Goal: Task Accomplishment & Management: Use online tool/utility

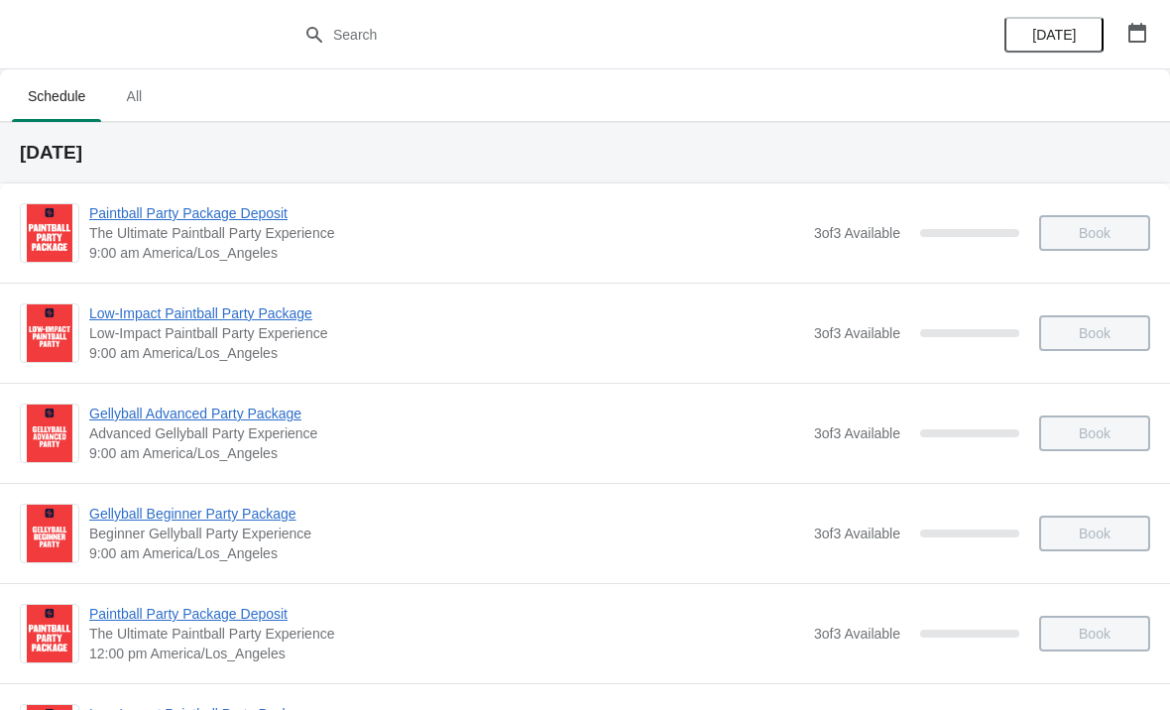
click at [1145, 35] on icon "button" at bounding box center [1137, 33] width 18 height 20
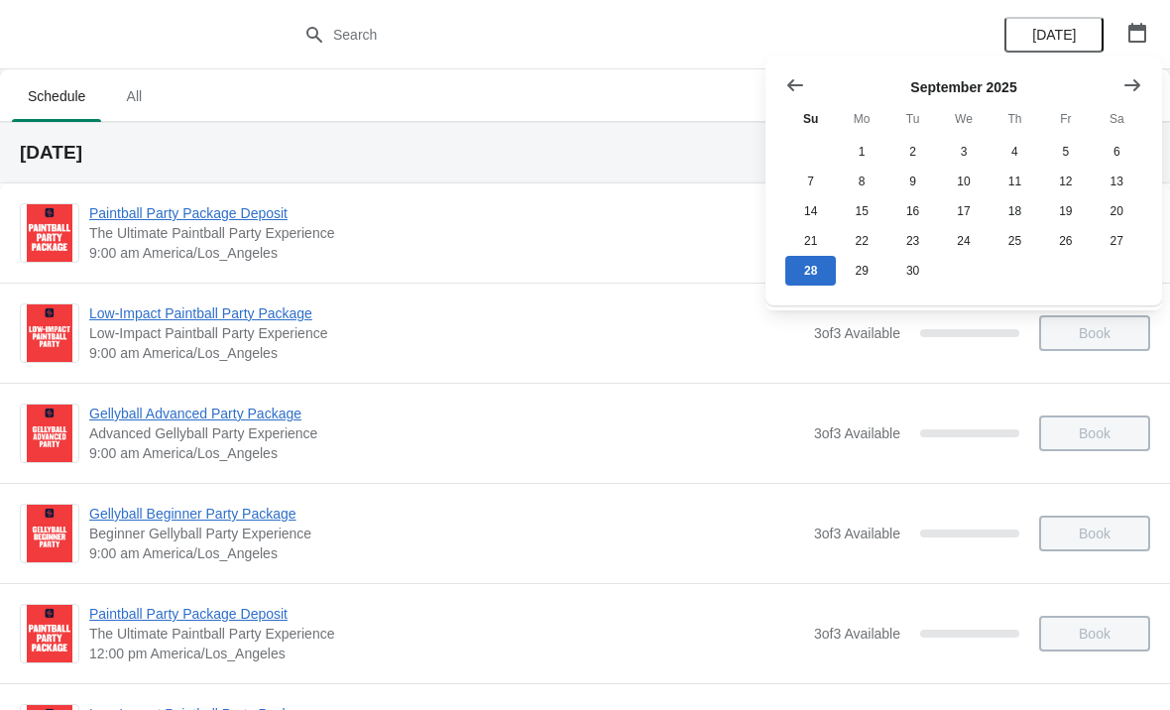
click at [1128, 92] on icon "Show next month, October 2025" at bounding box center [1132, 85] width 20 height 20
click at [1111, 190] on button "11" at bounding box center [1117, 182] width 51 height 30
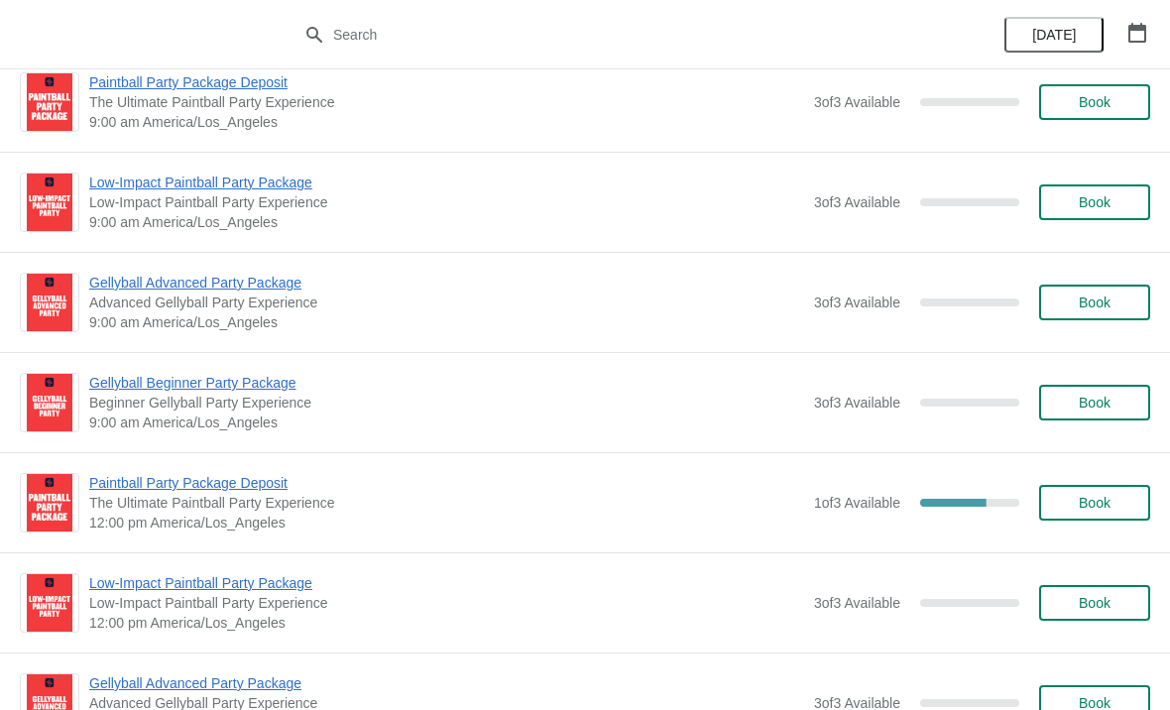
scroll to position [132, 0]
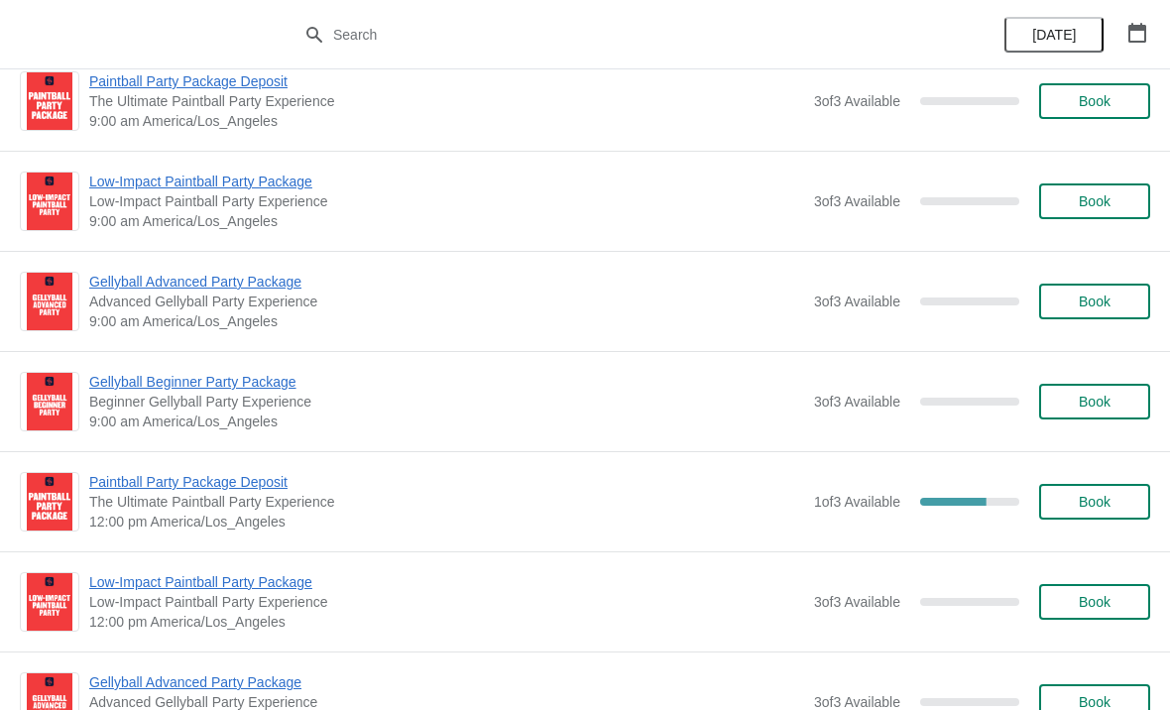
click at [842, 495] on span "1 of 3 Available" at bounding box center [857, 502] width 86 height 16
click at [210, 488] on span "Paintball Party Package Deposit" at bounding box center [446, 482] width 715 height 20
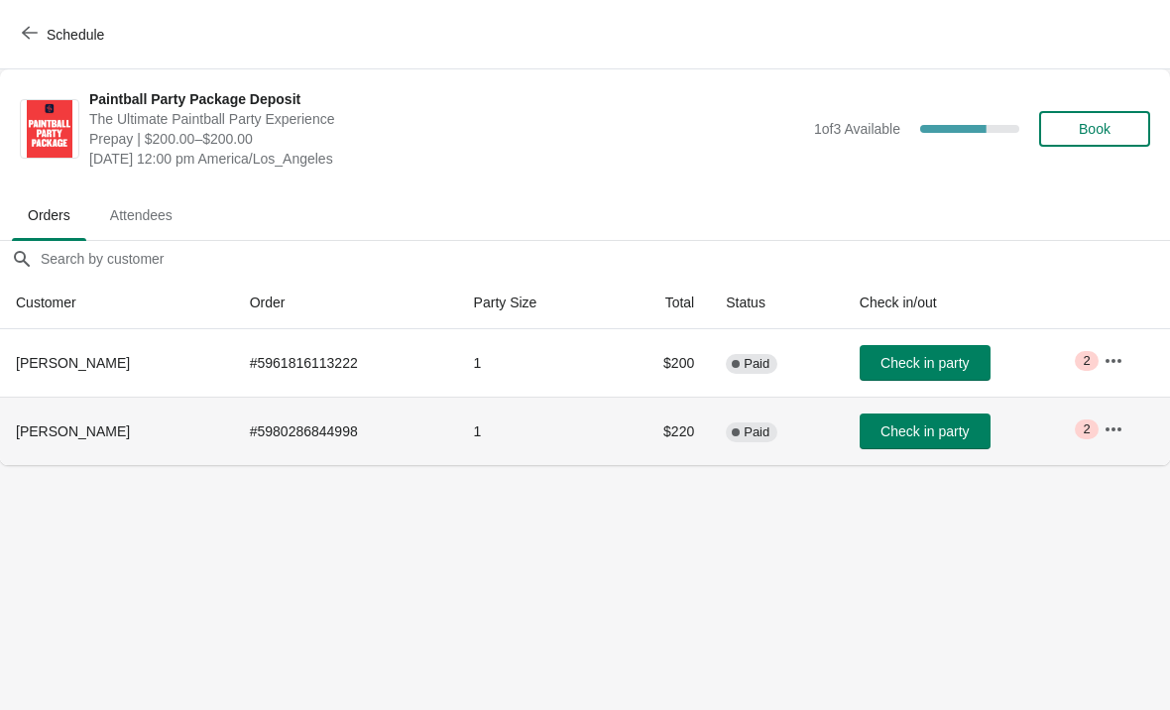
click at [733, 441] on td "Complete Paid" at bounding box center [777, 431] width 134 height 68
click at [1111, 427] on icon "button" at bounding box center [1113, 428] width 16 height 4
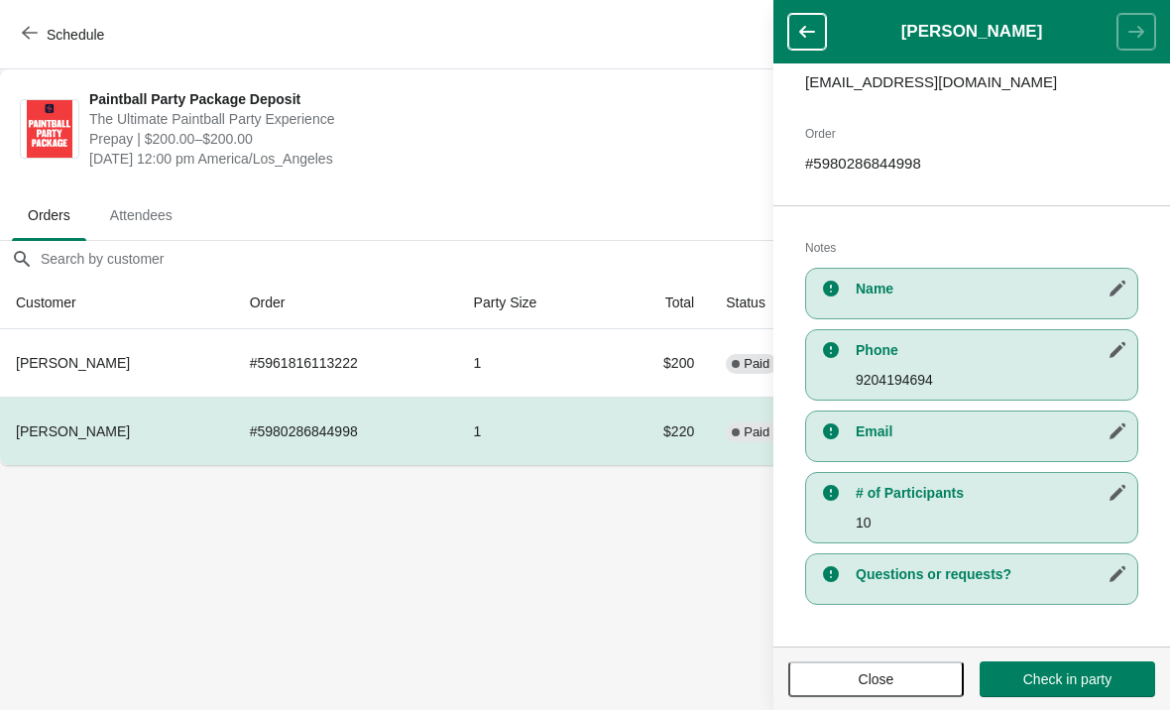
scroll to position [264, 0]
click at [1046, 526] on p "10" at bounding box center [992, 523] width 272 height 20
click at [1124, 506] on button "button" at bounding box center [1118, 493] width 36 height 36
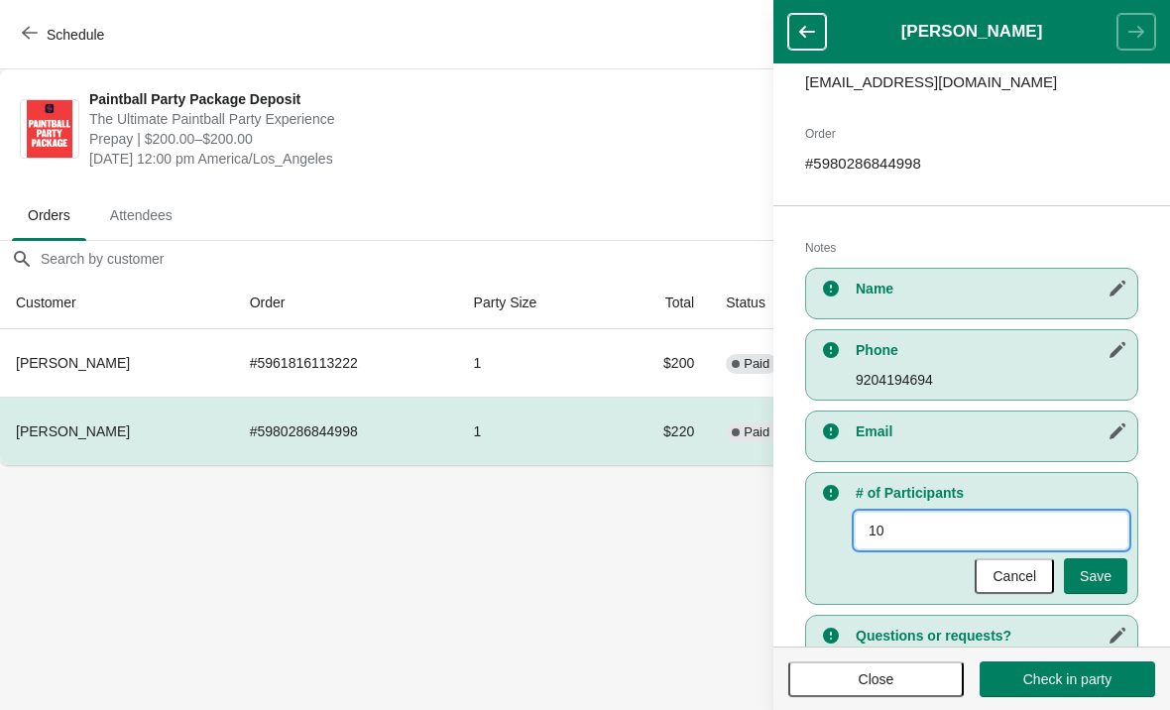
click at [1004, 537] on input "10" at bounding box center [992, 531] width 272 height 36
type input "12"
click at [1107, 579] on span "Save" at bounding box center [1096, 576] width 32 height 16
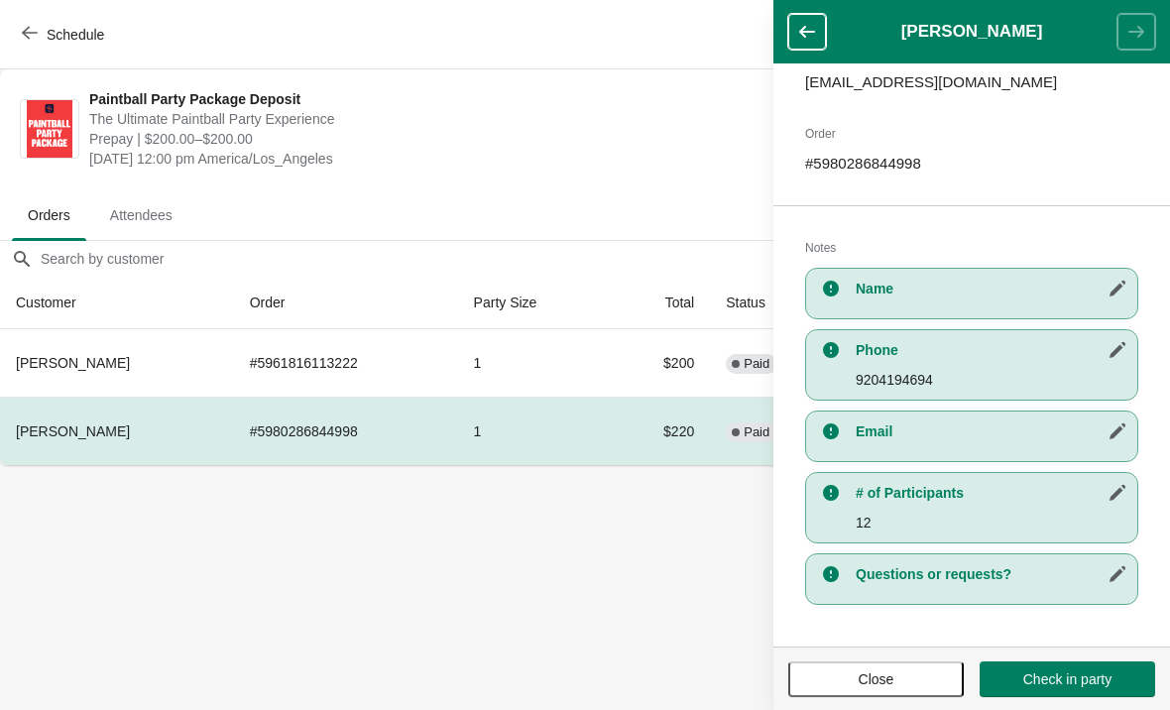
click at [1039, 684] on span "Check in party" at bounding box center [1067, 679] width 88 height 16
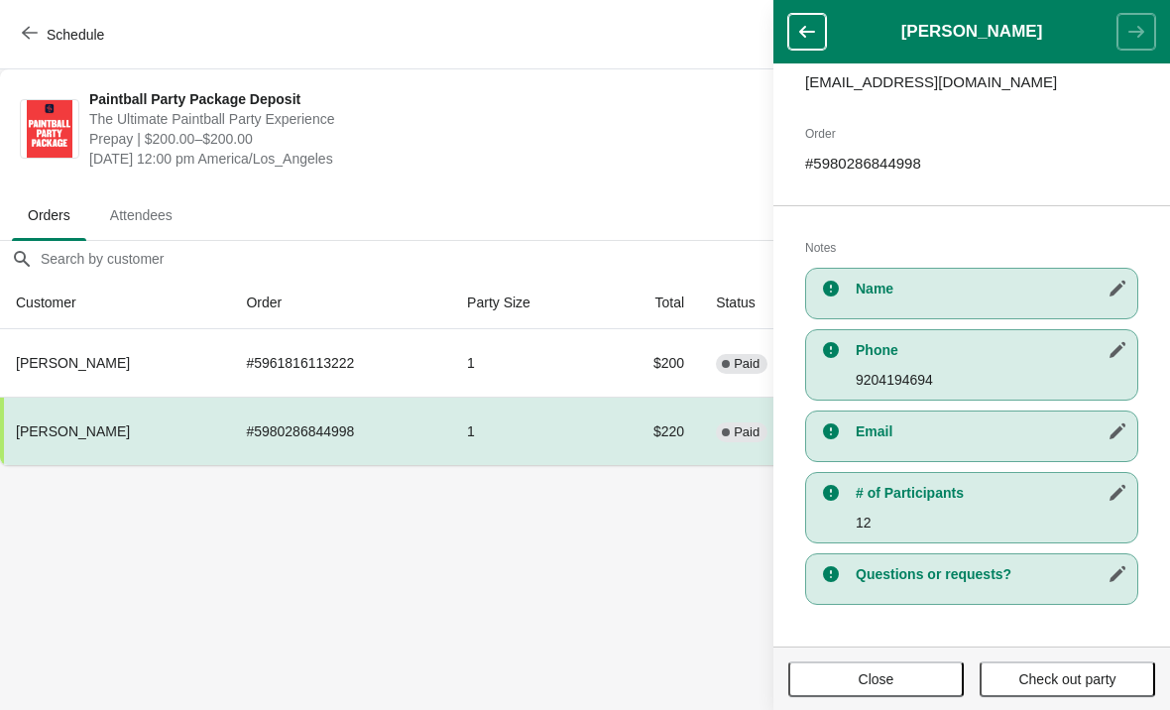
click at [1033, 668] on button "Check out party" at bounding box center [1067, 679] width 175 height 36
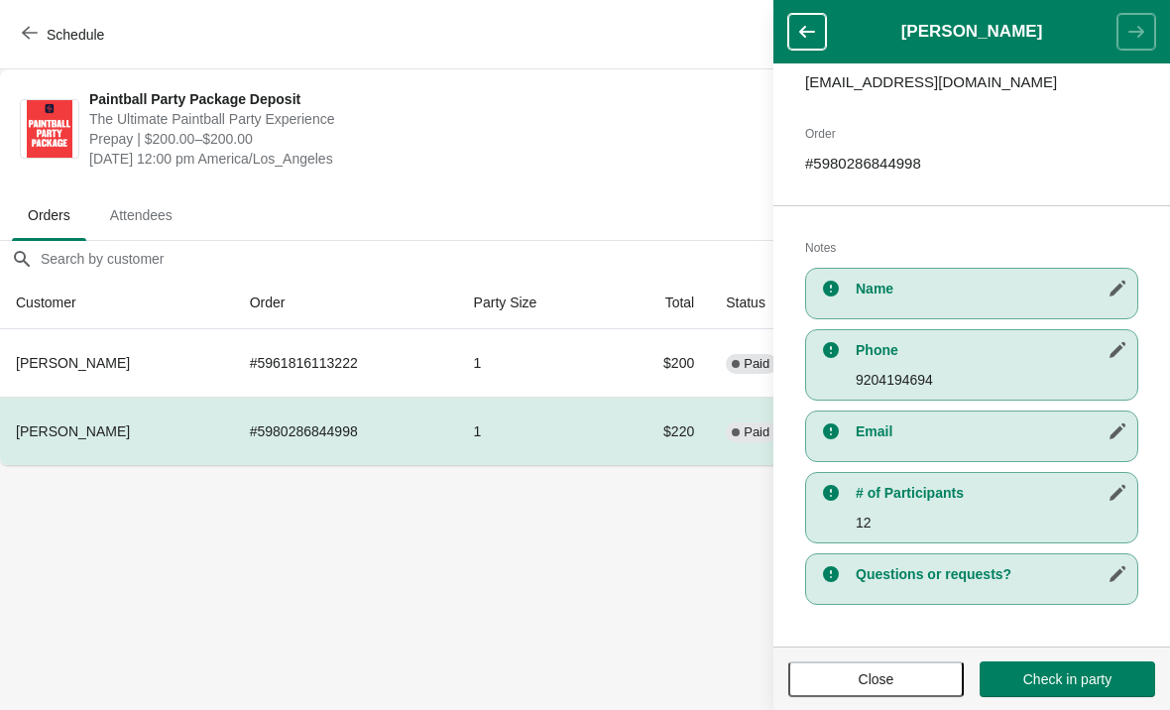
click at [819, 31] on button "button" at bounding box center [807, 32] width 38 height 36
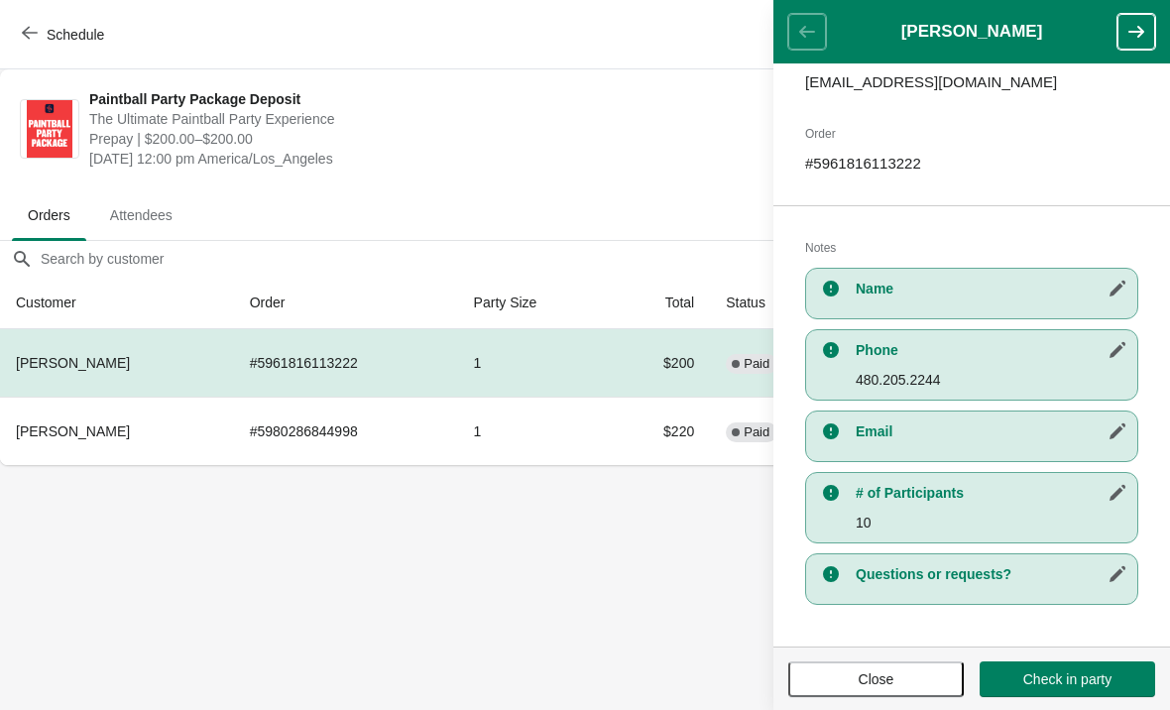
click at [952, 515] on p "10" at bounding box center [992, 523] width 272 height 20
click at [1120, 490] on icon "button" at bounding box center [1117, 493] width 16 height 16
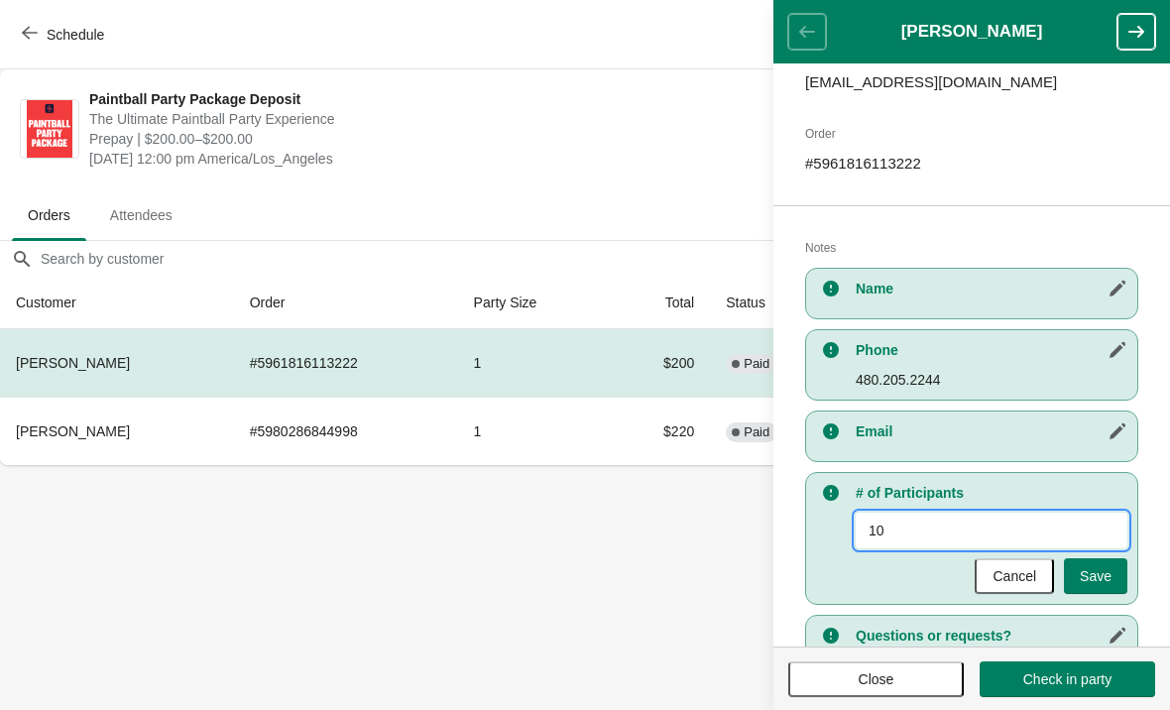
click at [1009, 538] on input "10" at bounding box center [992, 531] width 272 height 36
type input "12"
click at [1114, 580] on button "Save" at bounding box center [1095, 576] width 63 height 36
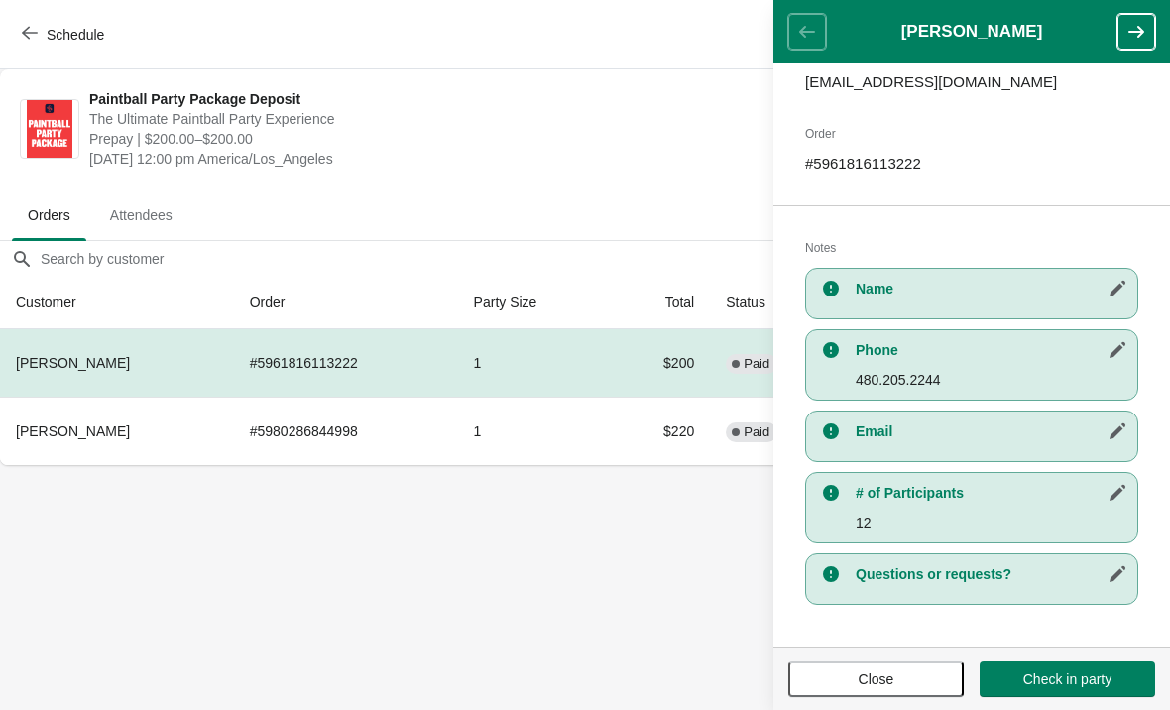
scroll to position [0, 0]
click at [883, 682] on span "Close" at bounding box center [877, 679] width 36 height 16
